Goal: Navigation & Orientation: Go to known website

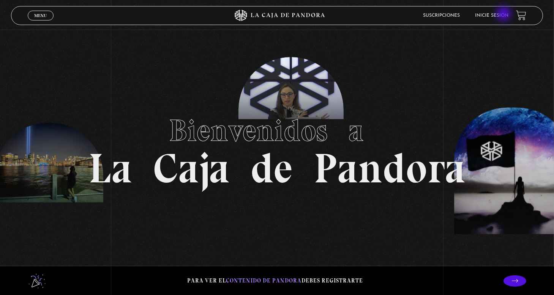
click at [504, 14] on link "Inicie sesión" at bounding box center [491, 15] width 33 height 5
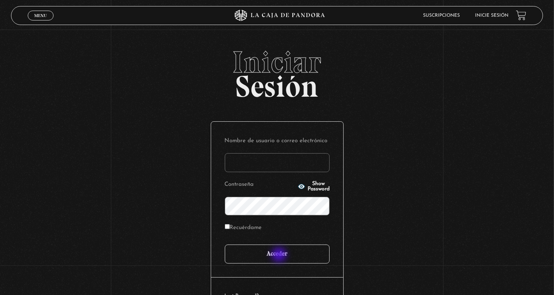
type input "[PERSON_NAME]"
click at [280, 256] on input "Acceder" at bounding box center [277, 254] width 105 height 19
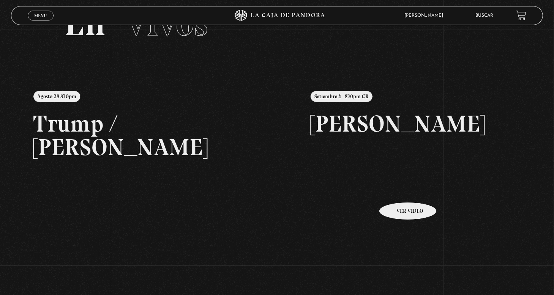
scroll to position [114, 0]
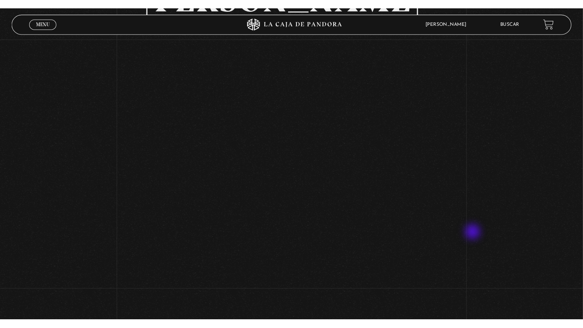
scroll to position [114, 0]
